Goal: Find specific page/section: Find specific page/section

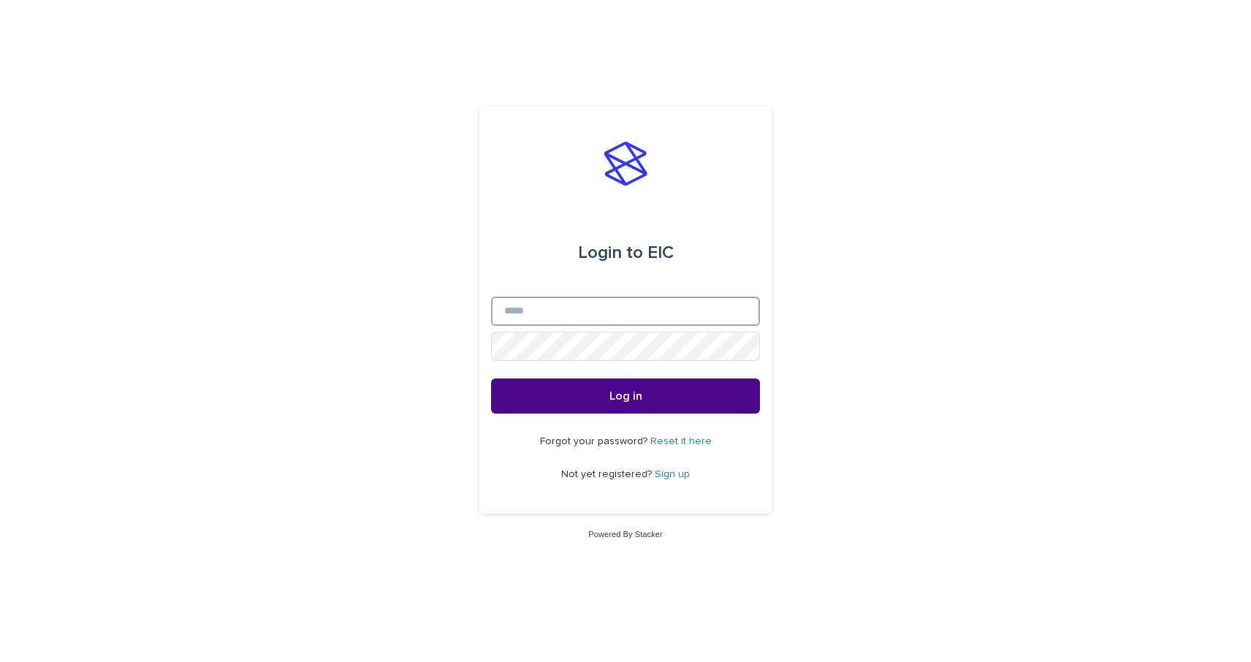
click at [718, 314] on input "Email" at bounding box center [625, 311] width 269 height 29
type input "**********"
click at [646, 401] on button "Log in" at bounding box center [625, 396] width 269 height 35
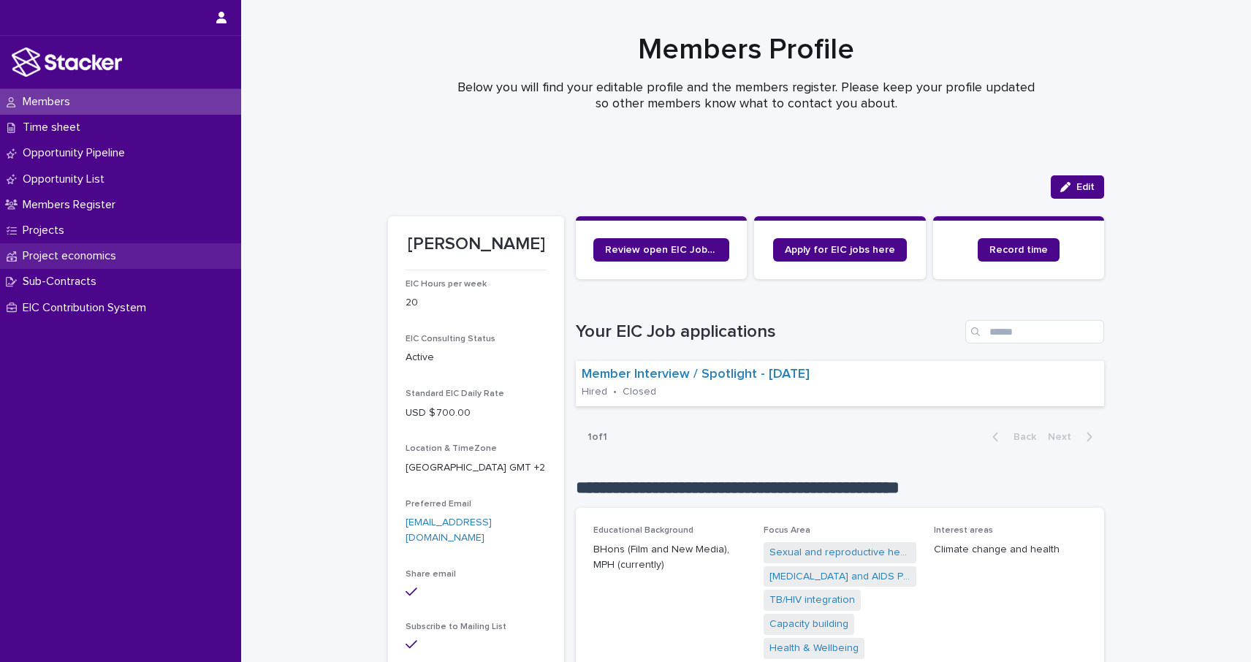
click at [96, 257] on p "Project economics" at bounding box center [72, 256] width 111 height 14
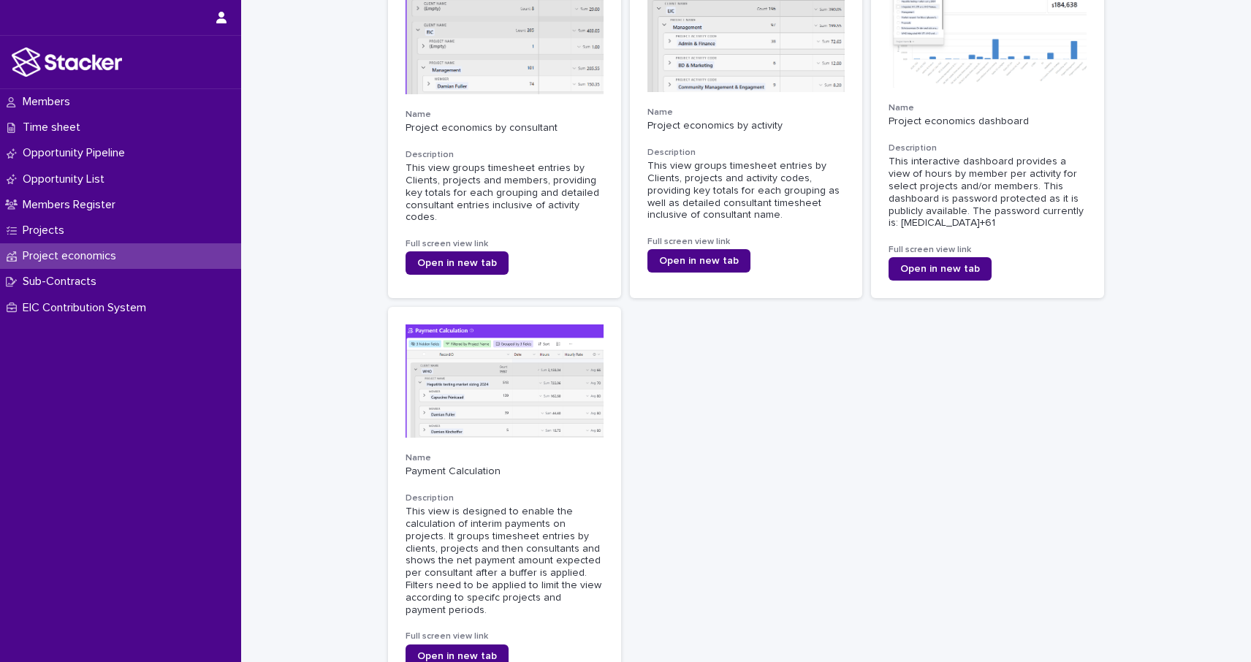
scroll to position [140, 0]
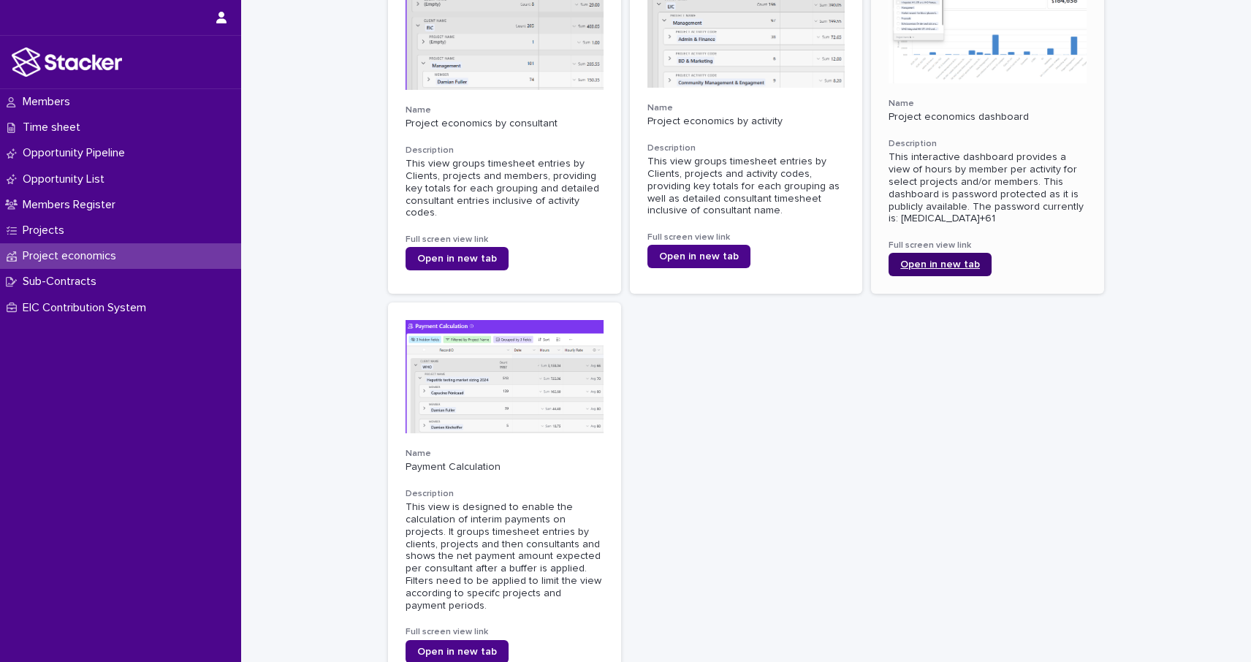
click at [952, 262] on span "Open in new tab" at bounding box center [940, 264] width 80 height 10
